Goal: Information Seeking & Learning: Check status

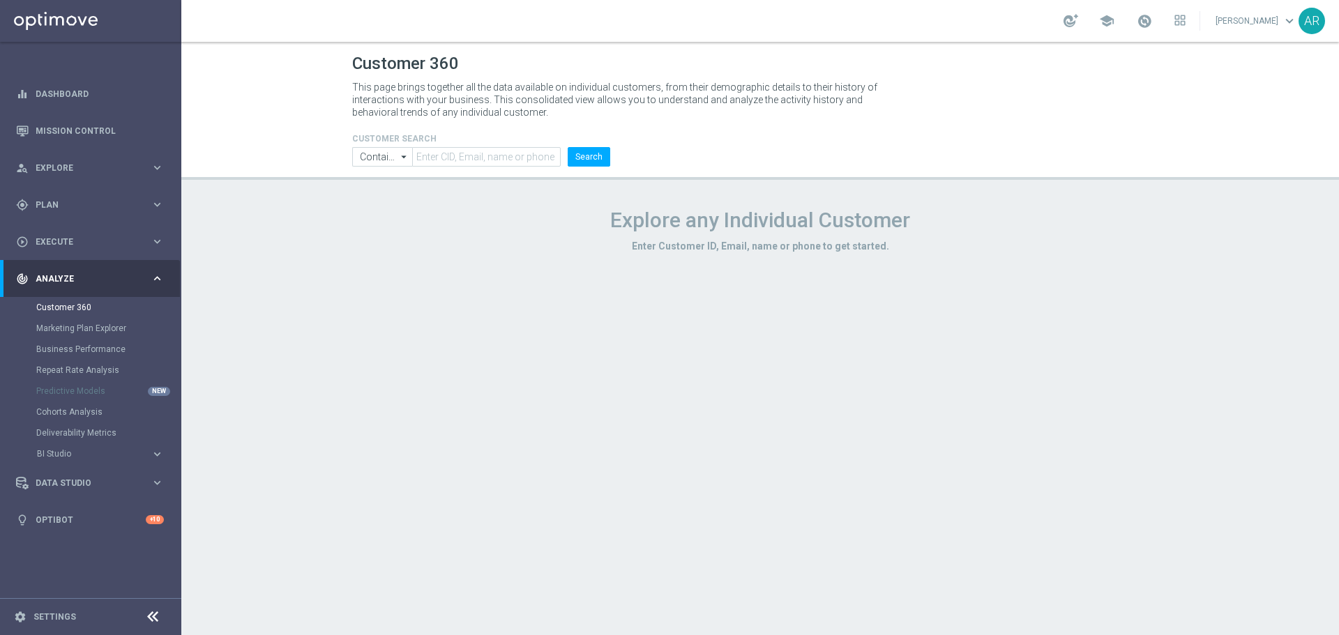
drag, startPoint x: 1027, startPoint y: 261, endPoint x: 973, endPoint y: 244, distance: 56.4
click at [1026, 260] on div "Customer 360 This page brings together all the data available on individual cus…" at bounding box center [759, 338] width 1157 height 593
click at [455, 153] on input "text" at bounding box center [486, 157] width 148 height 20
paste input "1896482"
type input "1896482"
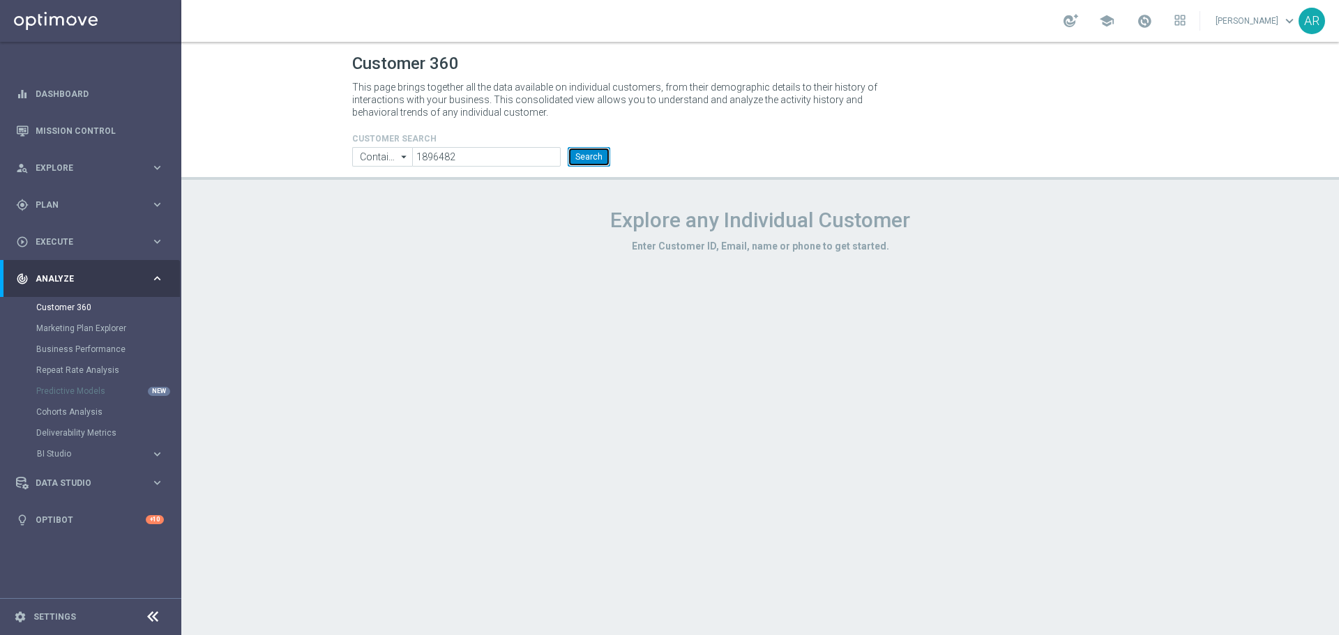
click at [601, 158] on button "Search" at bounding box center [588, 157] width 43 height 20
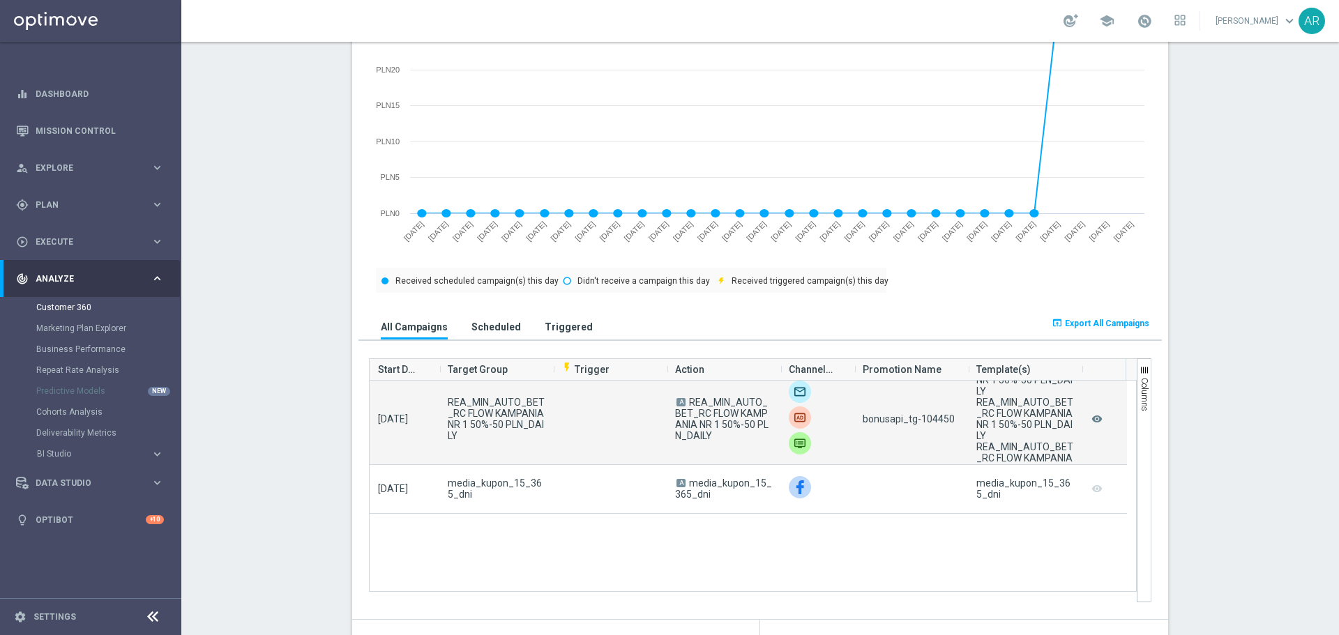
scroll to position [1115, 0]
